Goal: Transaction & Acquisition: Purchase product/service

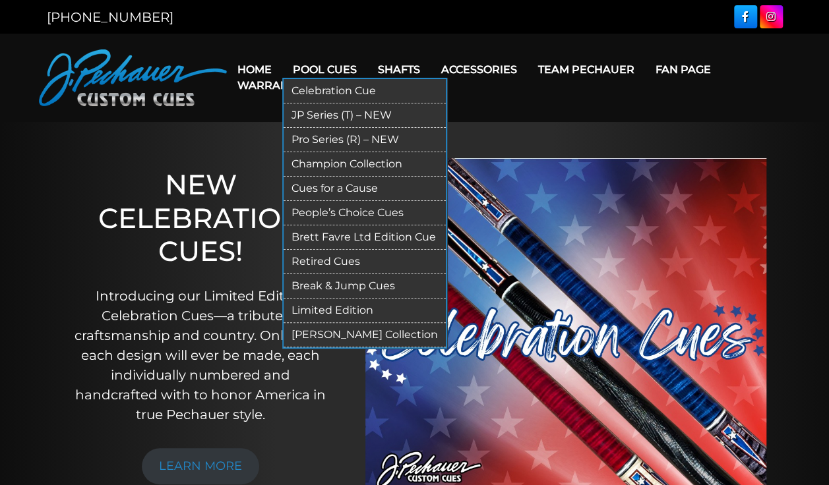
click at [363, 164] on link "Champion Collection" at bounding box center [365, 164] width 162 height 24
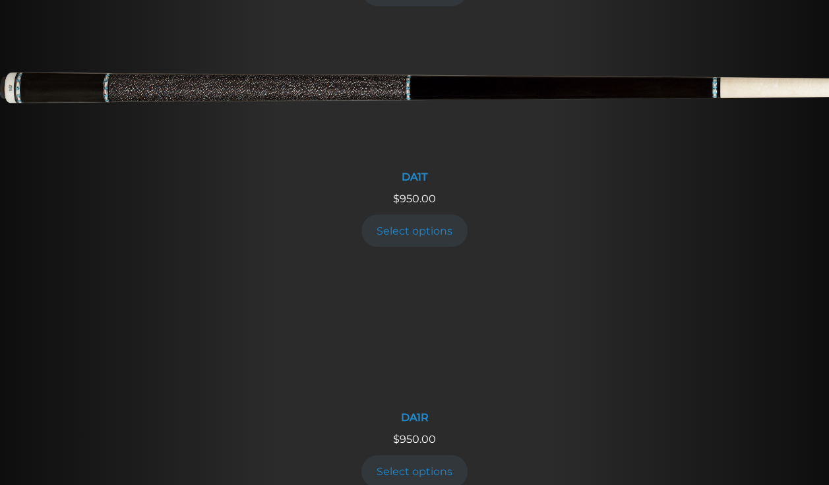
scroll to position [1238, 0]
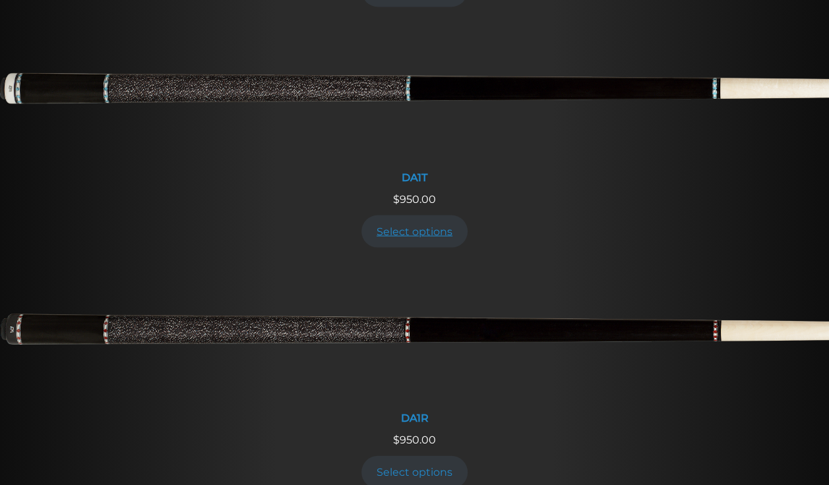
click at [417, 216] on link "Select options" at bounding box center [414, 231] width 107 height 32
